Goal: Information Seeking & Learning: Learn about a topic

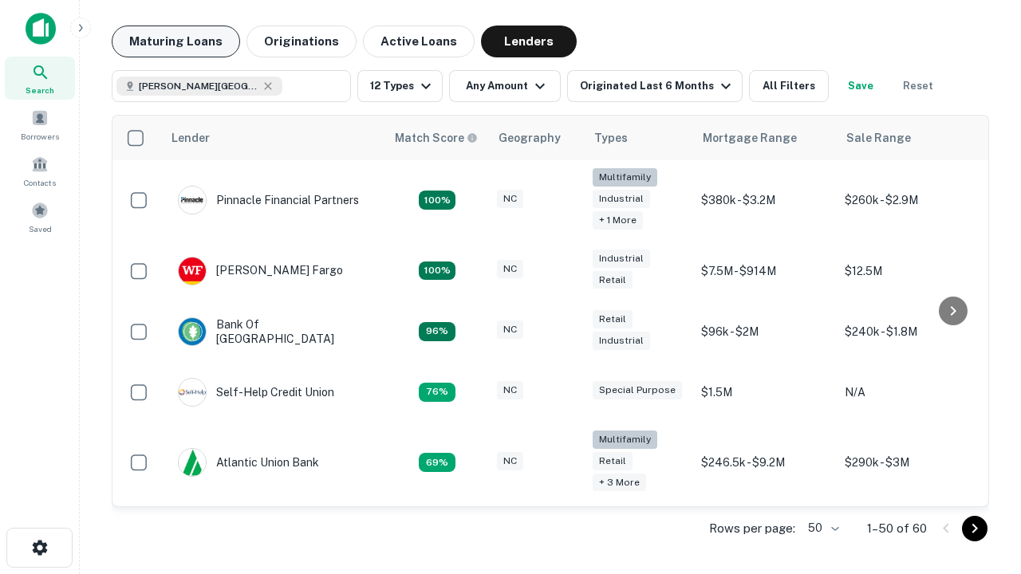
click at [175, 41] on button "Maturing Loans" at bounding box center [176, 42] width 128 height 32
